Goal: Task Accomplishment & Management: Use online tool/utility

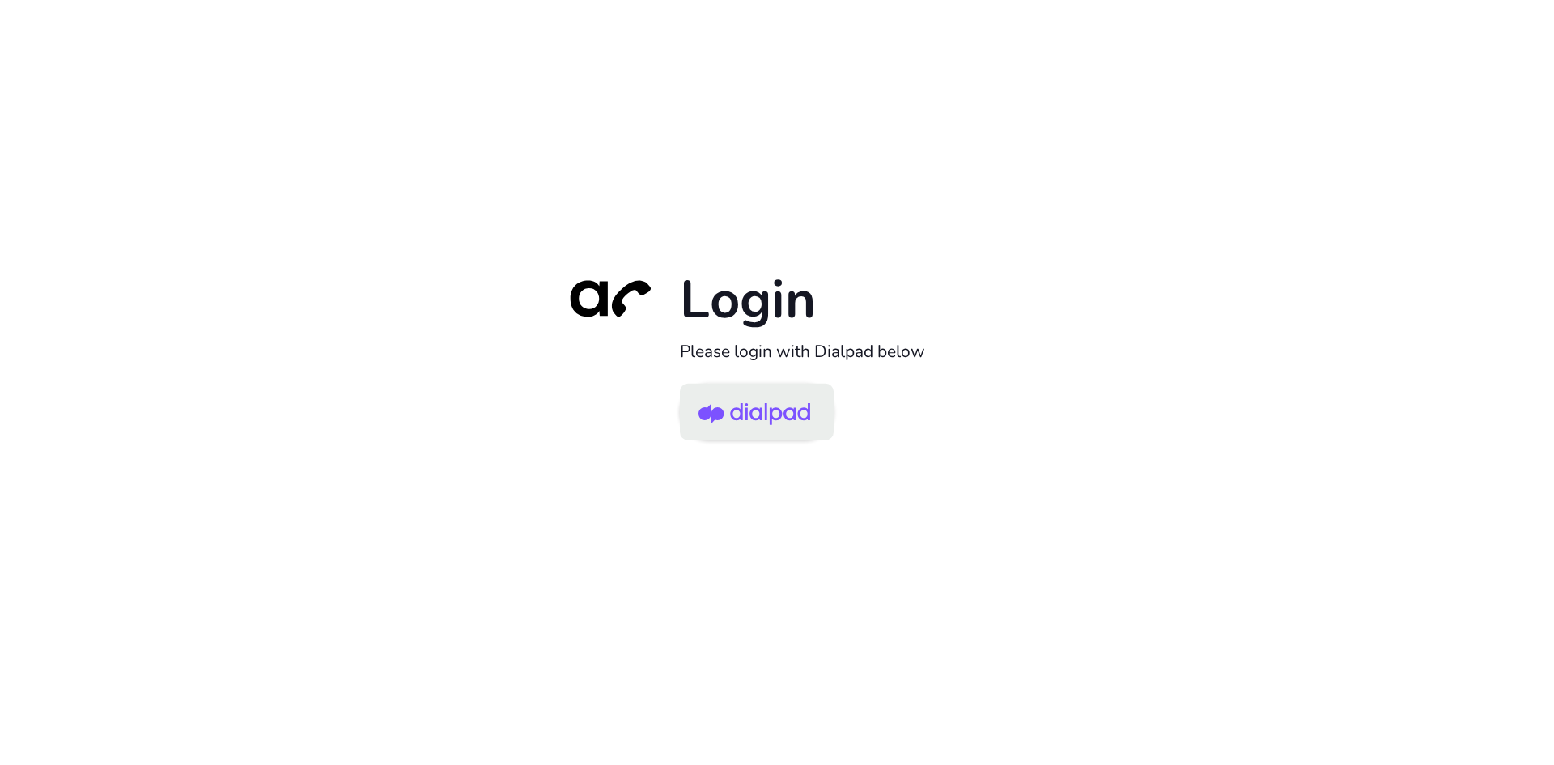
click at [796, 416] on img at bounding box center [754, 413] width 112 height 53
drag, startPoint x: 741, startPoint y: 408, endPoint x: 762, endPoint y: 404, distance: 21.4
click at [741, 408] on img at bounding box center [754, 413] width 112 height 53
click at [780, 415] on img at bounding box center [754, 413] width 112 height 53
click at [800, 408] on img at bounding box center [754, 413] width 112 height 53
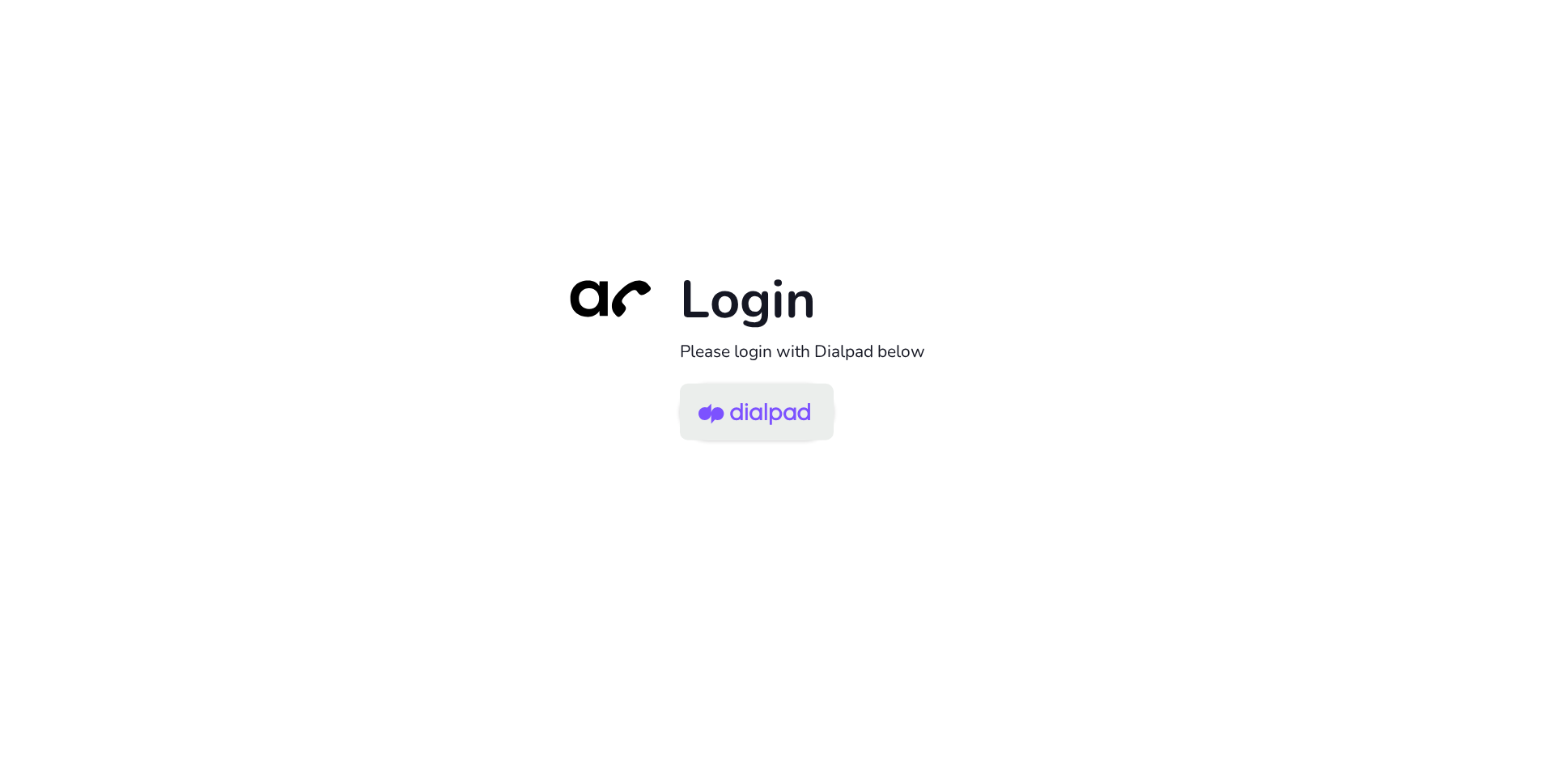
click at [748, 409] on img at bounding box center [754, 413] width 112 height 53
click at [779, 411] on img at bounding box center [754, 413] width 112 height 53
